Goal: Navigation & Orientation: Go to known website

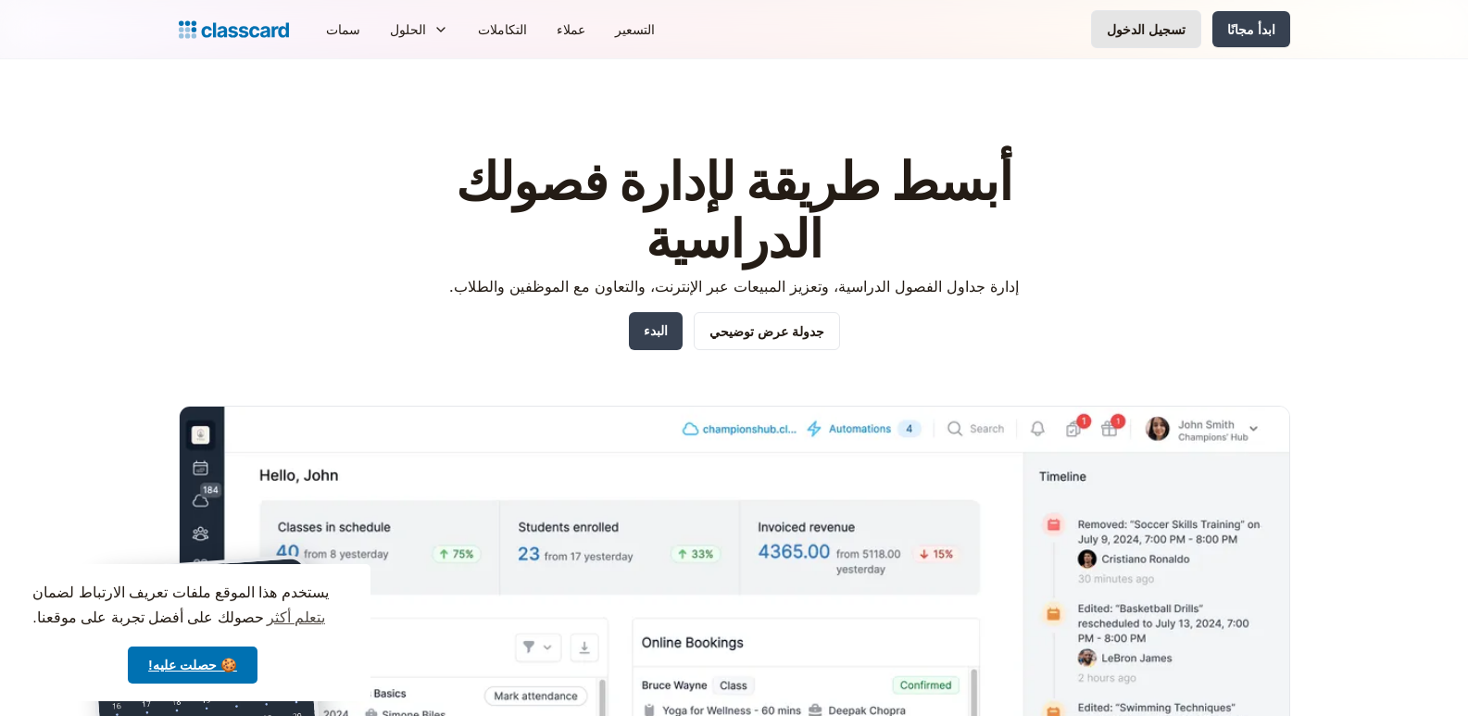
click at [1149, 34] on font "تسجيل الدخول" at bounding box center [1146, 29] width 79 height 16
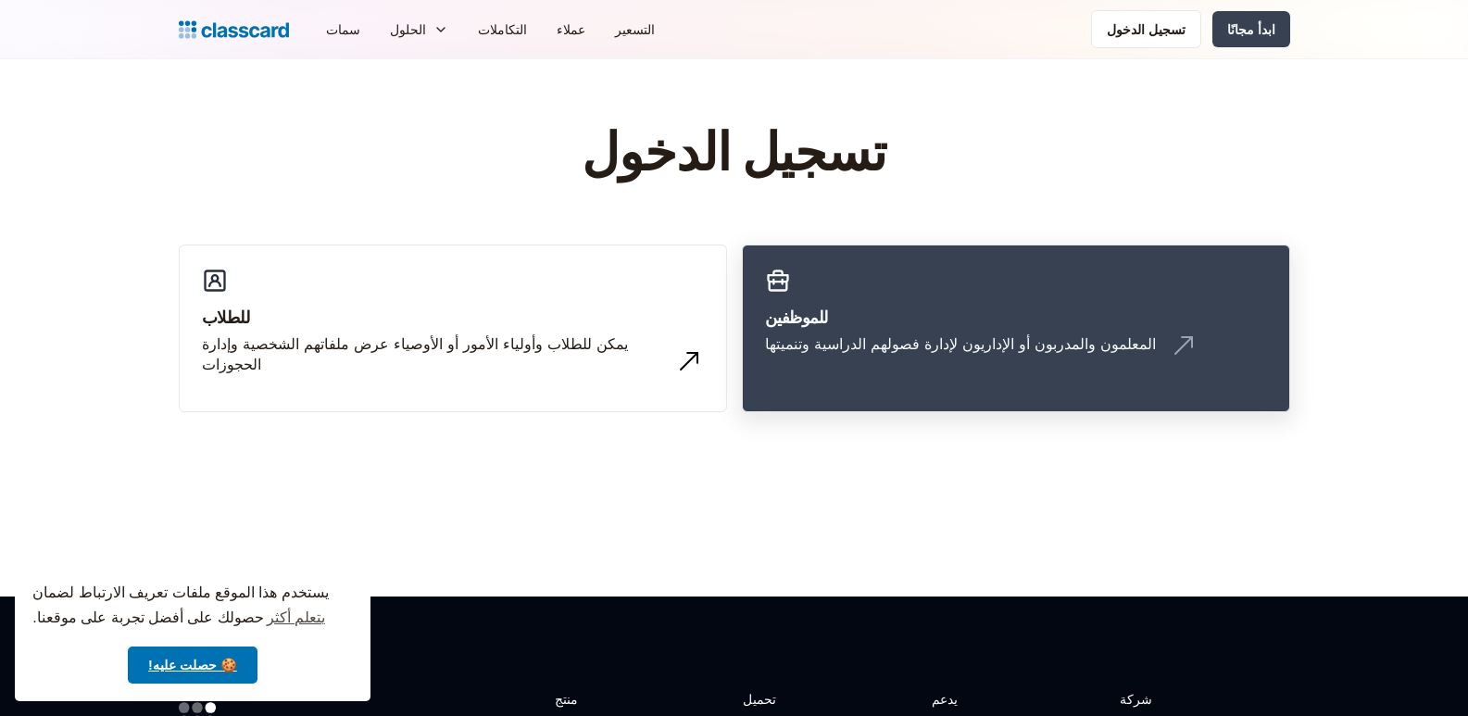
click at [1032, 345] on font "المعلمون والمدربون أو الإداريون لإدارة فصولهم الدراسية وتنميتها" at bounding box center [960, 343] width 391 height 19
